Goal: Register for event/course

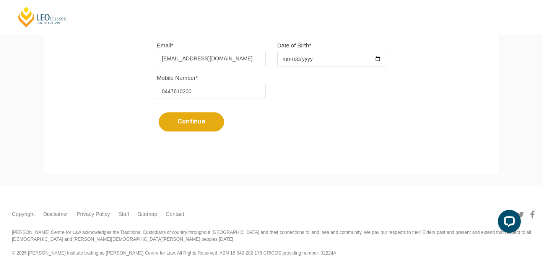
scroll to position [259, 0]
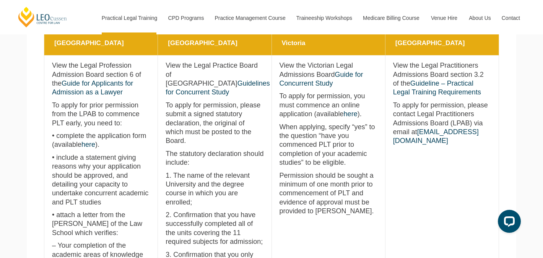
scroll to position [373, 0]
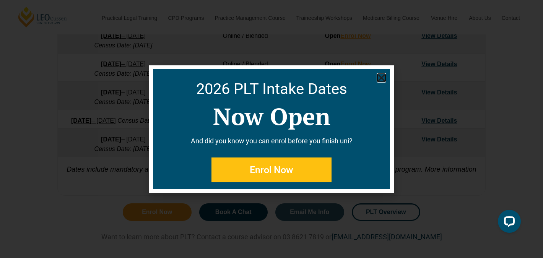
scroll to position [597, 0]
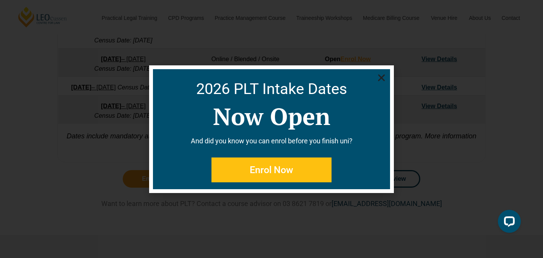
click at [375, 71] on div "2026 PLT Intake Dates Now Open And did you know you can enrol before you finish…" at bounding box center [271, 129] width 237 height 120
click at [377, 74] on icon "Close" at bounding box center [382, 78] width 10 height 10
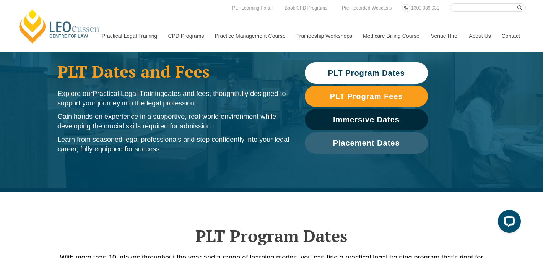
scroll to position [0, 0]
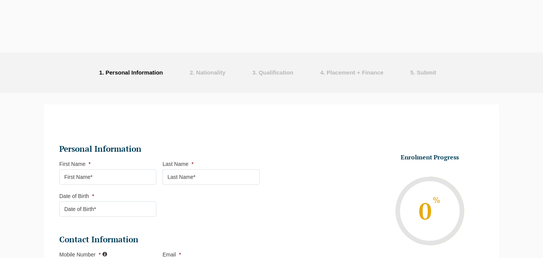
select select
